Goal: Ask a question

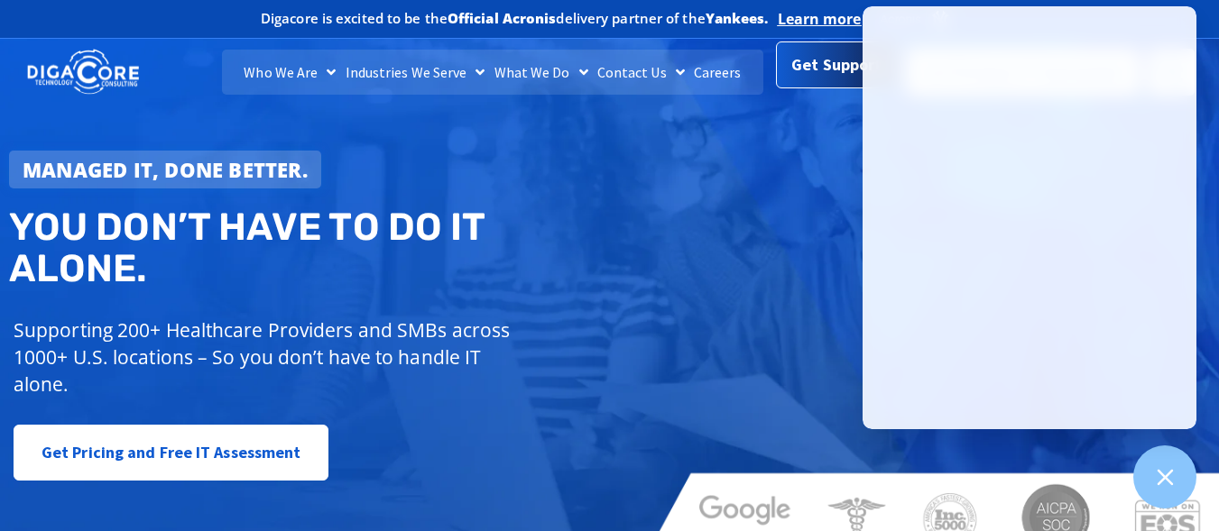
click at [820, 71] on span "Get Support" at bounding box center [836, 65] width 90 height 36
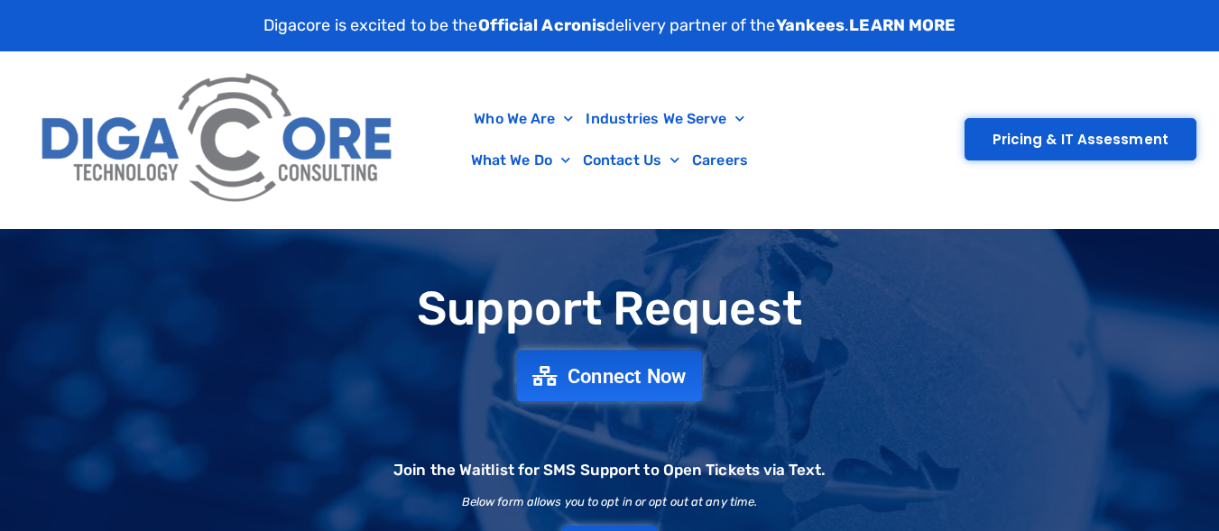
click at [603, 376] on span "Connect Now" at bounding box center [626, 376] width 119 height 20
